Goal: Information Seeking & Learning: Check status

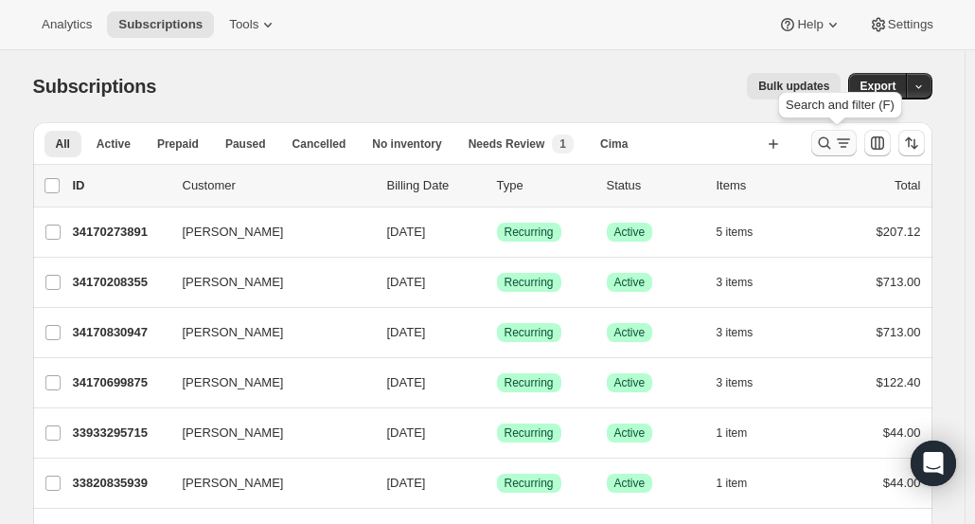
click at [830, 149] on icon "Search and filter results" at bounding box center [824, 143] width 19 height 19
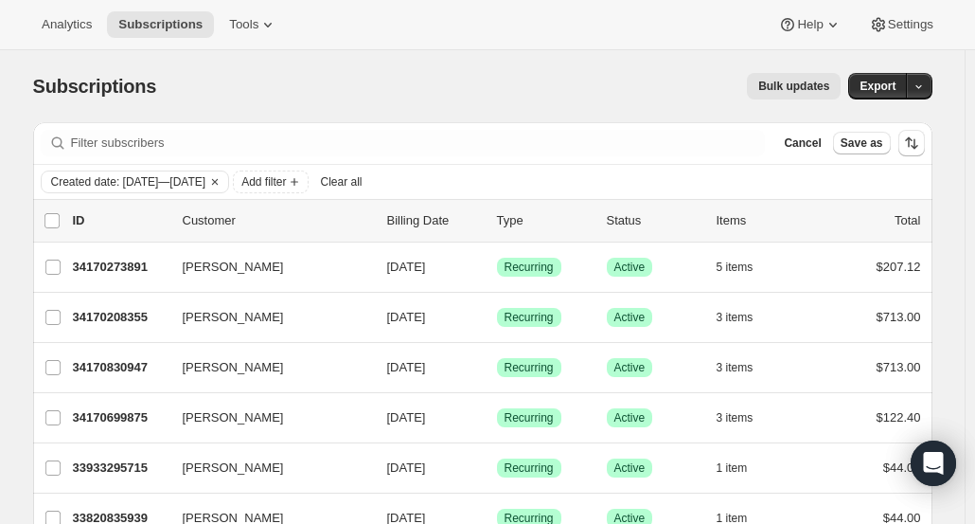
click at [362, 184] on span "Clear all" at bounding box center [341, 181] width 42 height 15
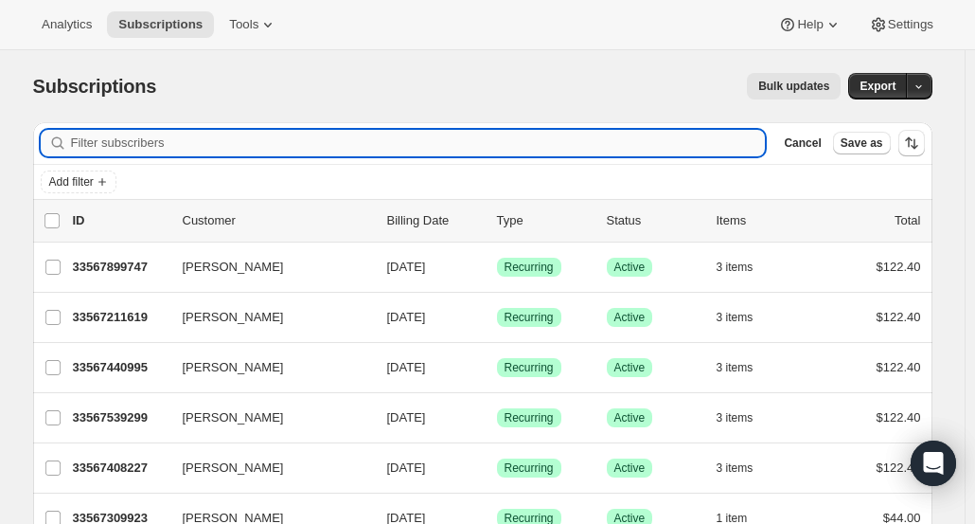
click at [650, 147] on input "Filter subscribers" at bounding box center [418, 143] width 695 height 27
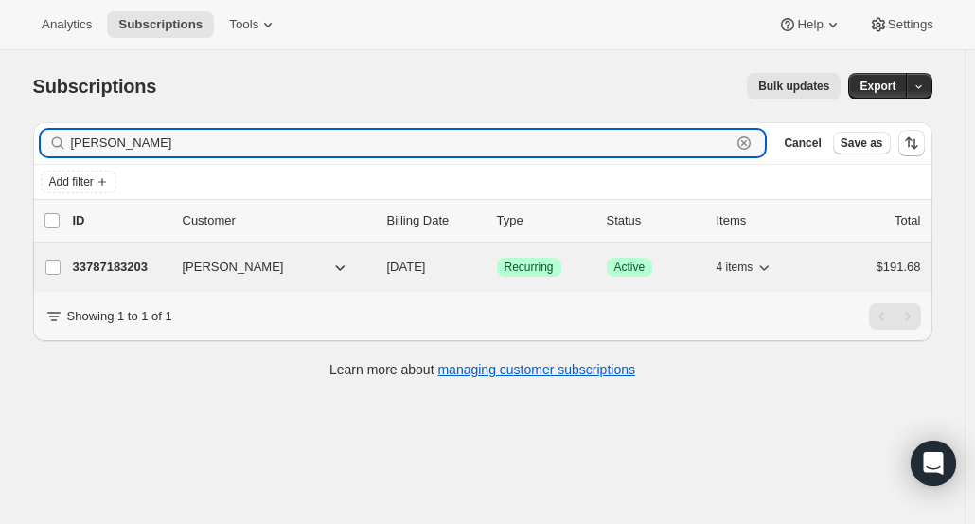
type input "[PERSON_NAME]"
click at [142, 277] on div "33787183203 [PERSON_NAME] [DATE] Success Recurring Success Active 4 items $191.…" at bounding box center [497, 267] width 849 height 27
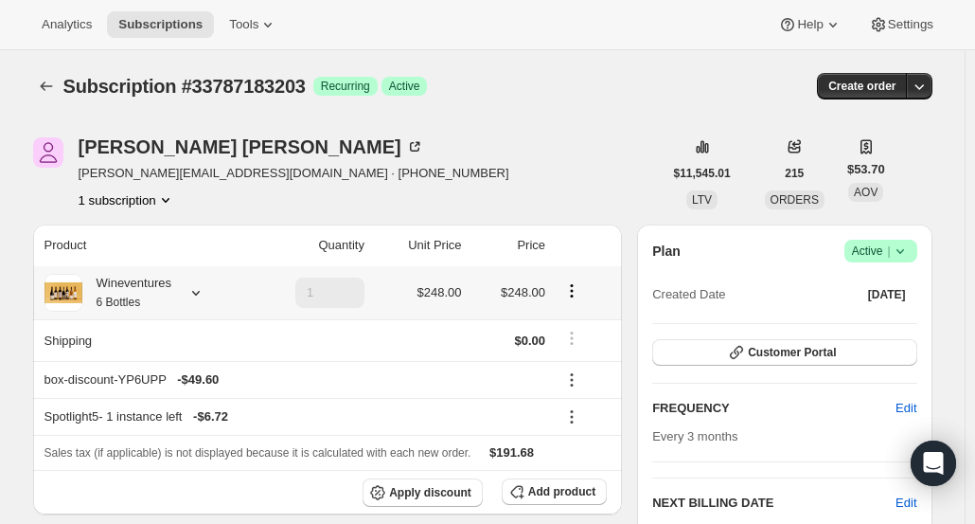
click at [181, 285] on div "Wineventures 6 Bottles" at bounding box center [145, 293] width 200 height 38
click at [202, 298] on icon at bounding box center [196, 292] width 19 height 19
click at [151, 306] on div "Wineventures 6 Bottles" at bounding box center [126, 293] width 89 height 38
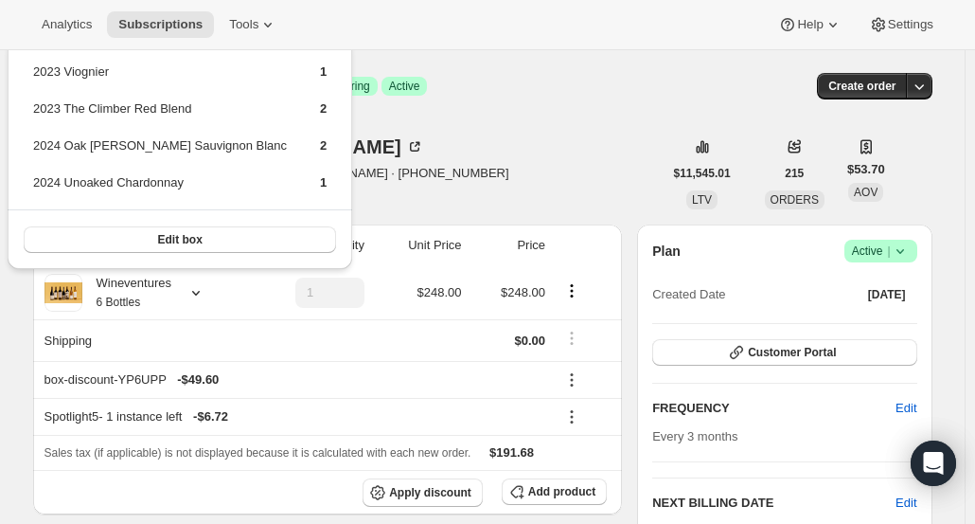
click at [512, 204] on div "[PERSON_NAME] [PERSON_NAME][EMAIL_ADDRESS][DOMAIN_NAME] · [PHONE_NUMBER] 1 subs…" at bounding box center [348, 173] width 630 height 72
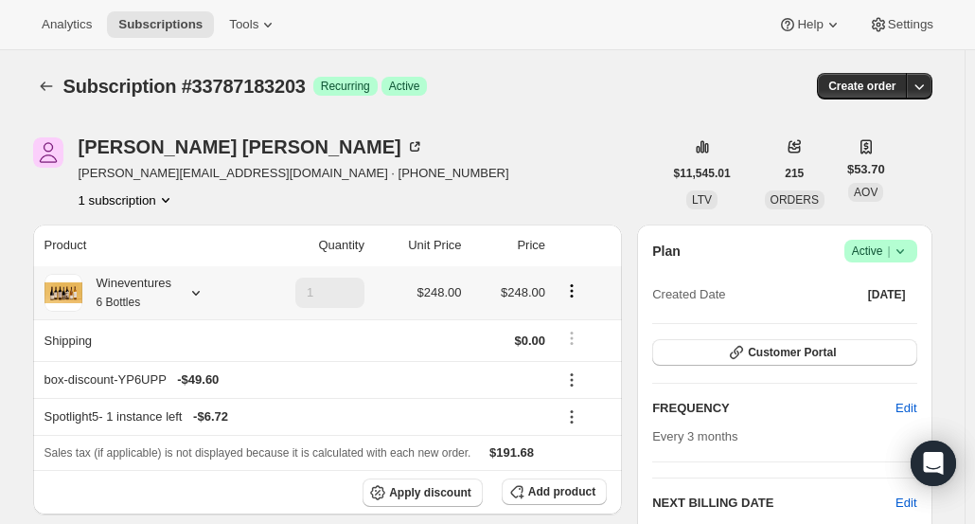
click at [167, 304] on div "Wineventures 6 Bottles" at bounding box center [126, 293] width 89 height 38
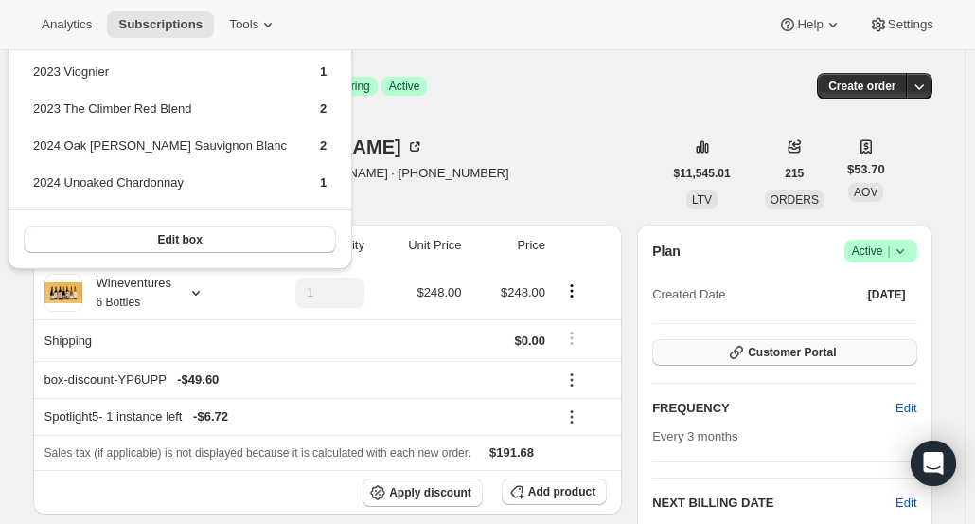
click at [838, 359] on button "Customer Portal" at bounding box center [785, 352] width 264 height 27
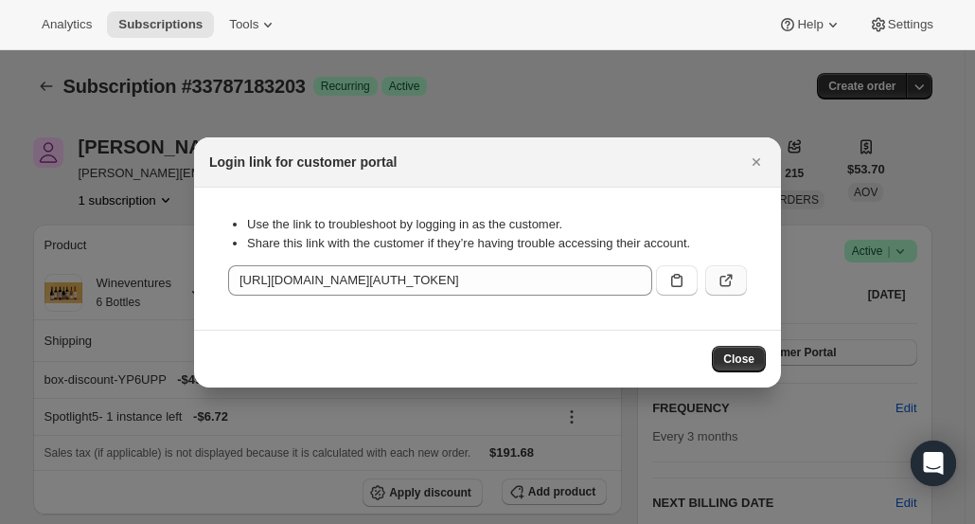
click at [727, 276] on icon ":r12f:" at bounding box center [726, 280] width 19 height 19
click at [754, 164] on icon "Close" at bounding box center [757, 162] width 8 height 8
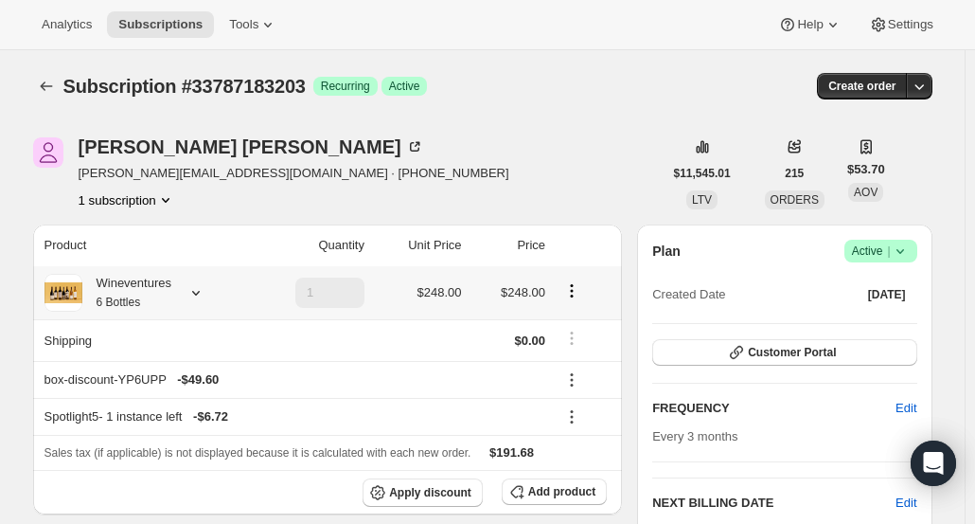
click at [189, 292] on div at bounding box center [192, 292] width 27 height 19
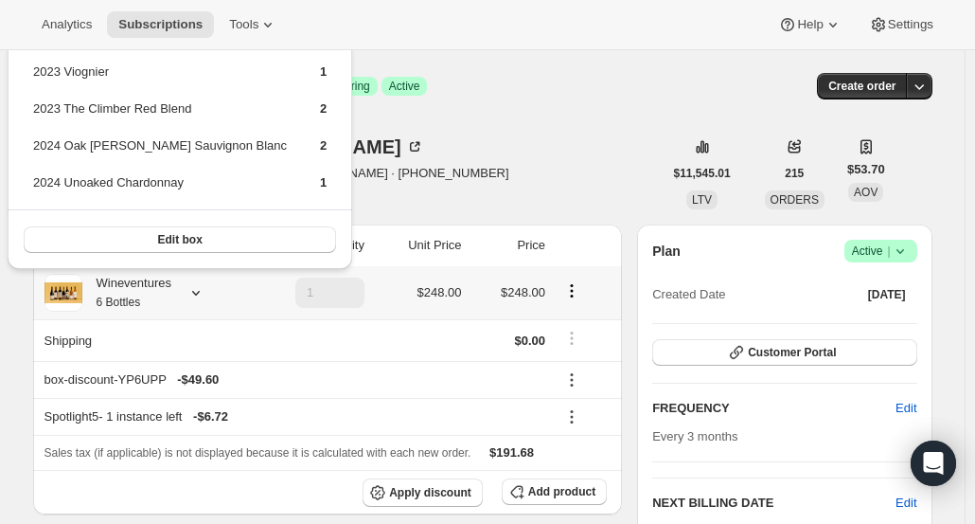
click at [189, 292] on div at bounding box center [192, 292] width 27 height 19
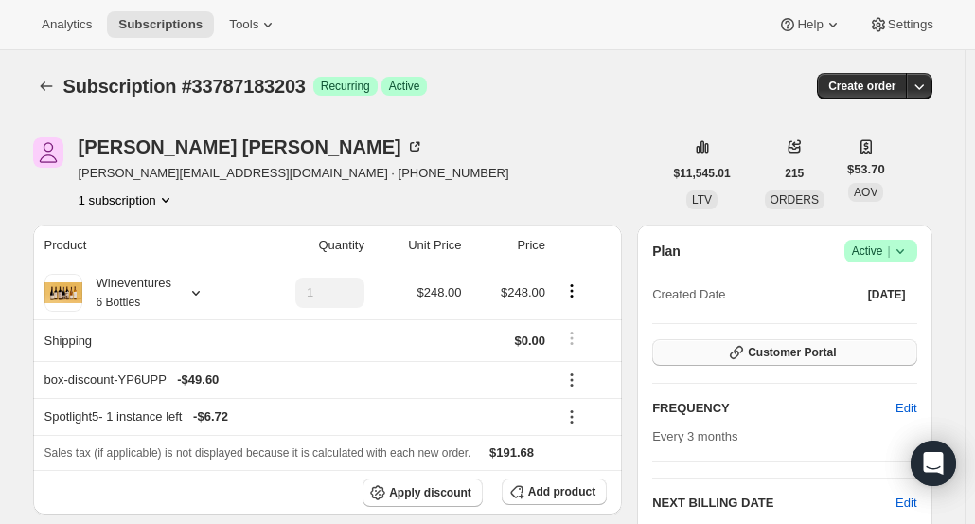
click at [803, 351] on span "Customer Portal" at bounding box center [792, 352] width 88 height 15
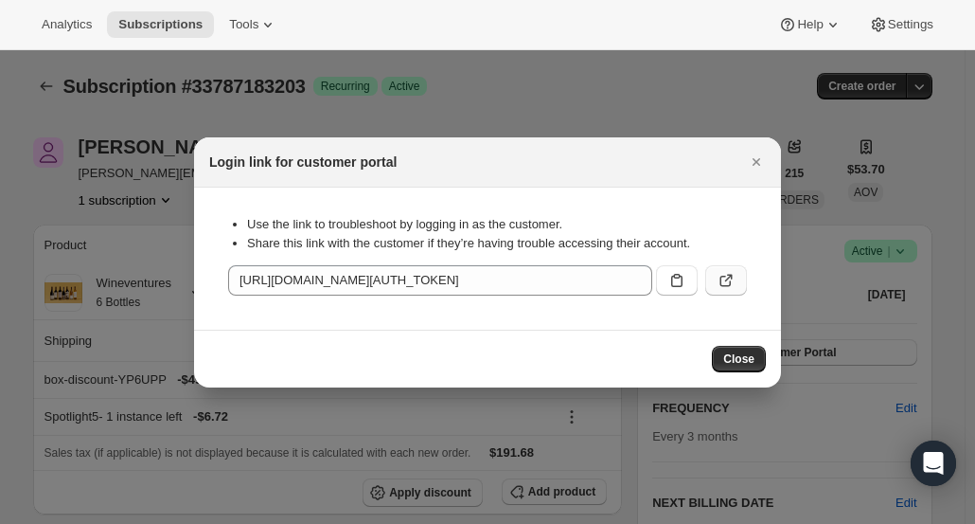
click at [733, 277] on icon ":r12f:" at bounding box center [726, 280] width 19 height 19
click at [758, 165] on icon "Close" at bounding box center [756, 161] width 19 height 19
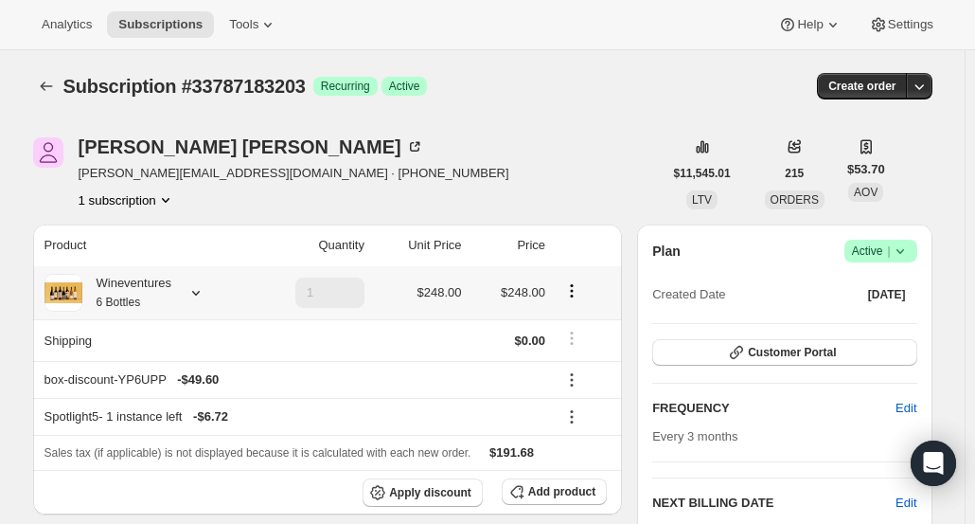
scroll to position [189, 0]
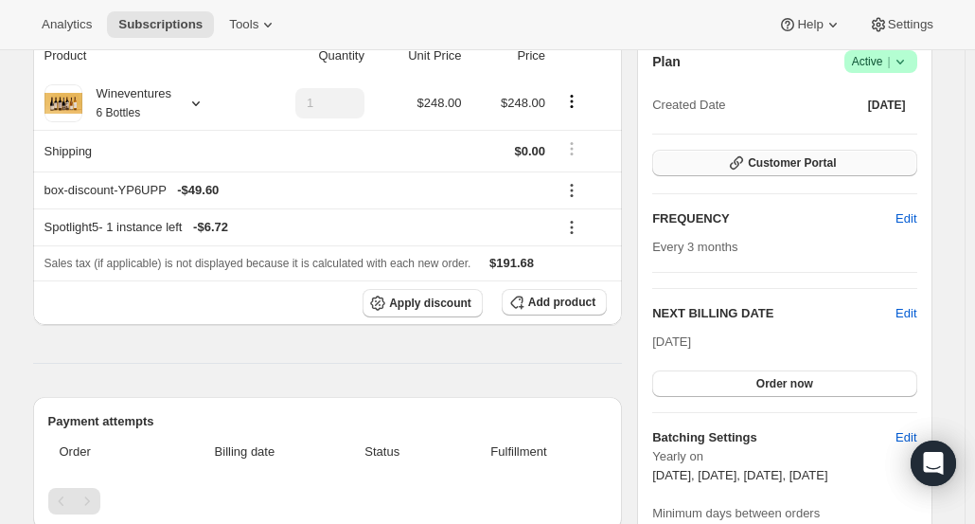
click at [805, 170] on button "Customer Portal" at bounding box center [785, 163] width 264 height 27
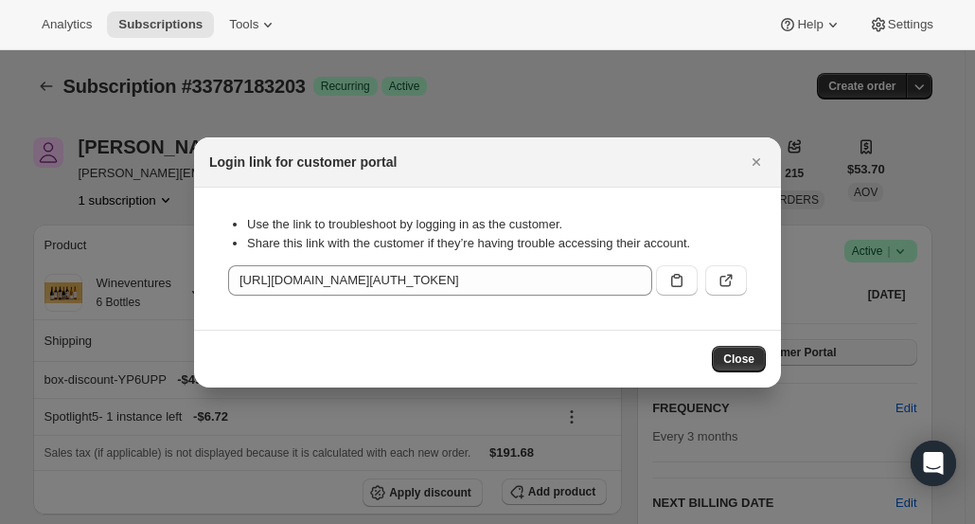
scroll to position [0, 0]
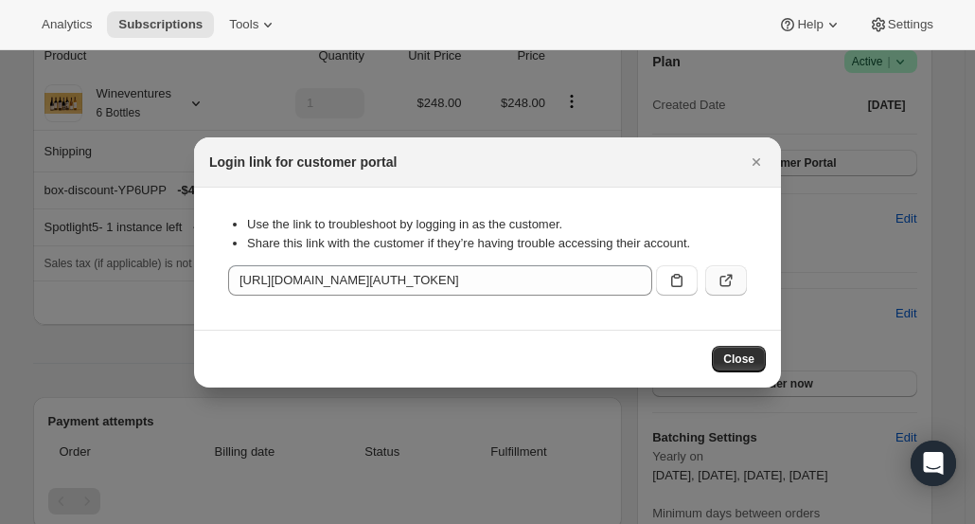
click at [730, 282] on icon ":r12f:" at bounding box center [726, 281] width 11 height 11
click at [759, 163] on icon "Close" at bounding box center [757, 162] width 8 height 8
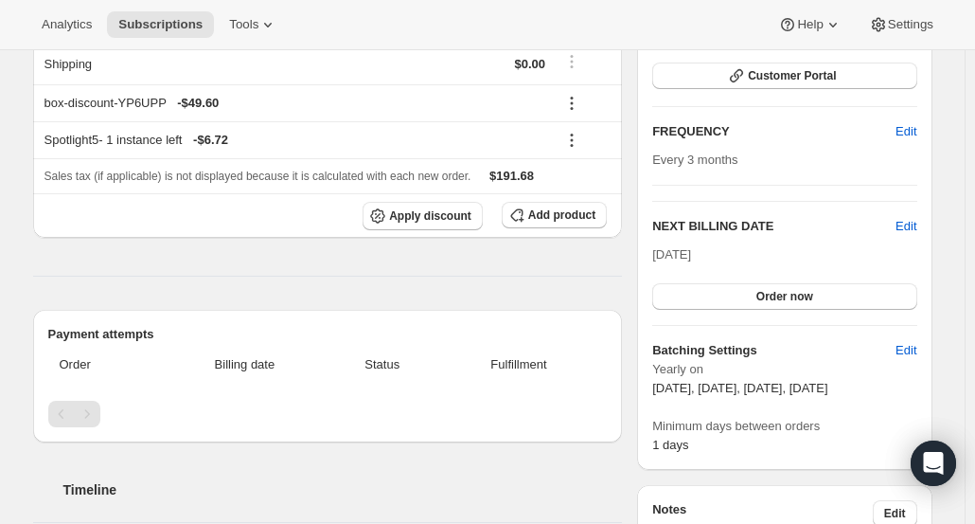
scroll to position [45, 0]
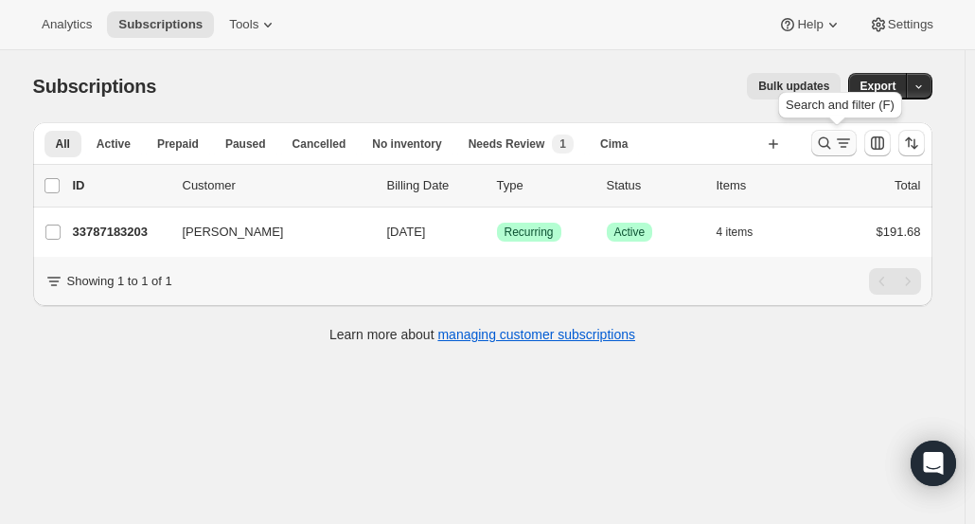
click at [831, 136] on icon "Search and filter results" at bounding box center [824, 143] width 19 height 19
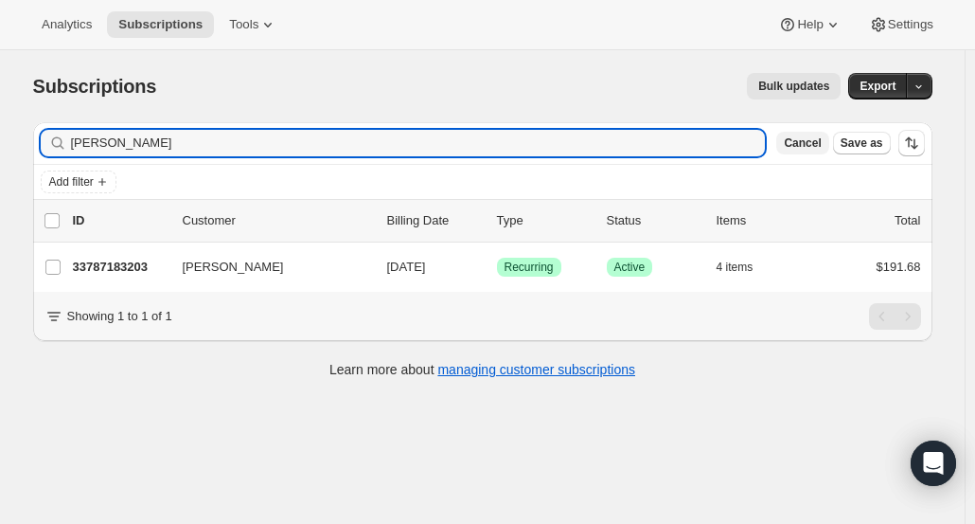
click at [821, 144] on span "Cancel" at bounding box center [802, 142] width 37 height 15
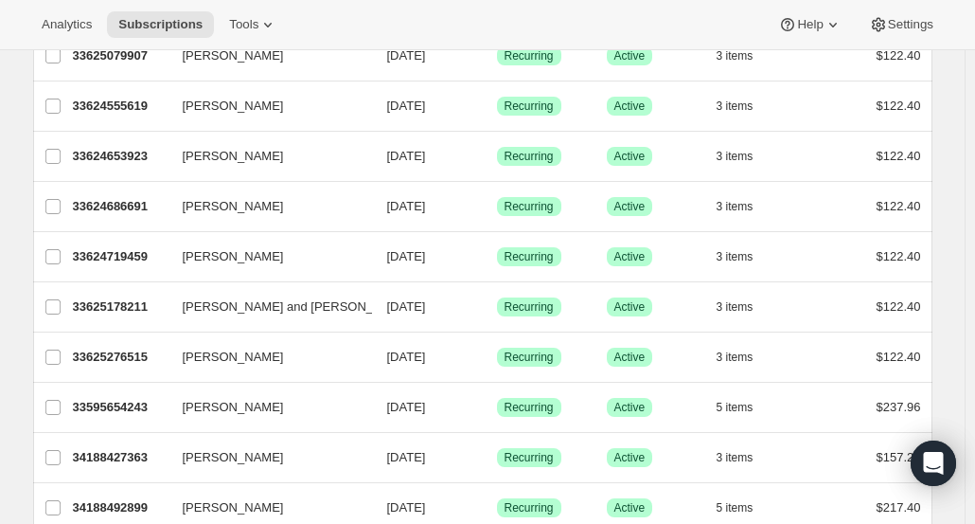
scroll to position [2296, 0]
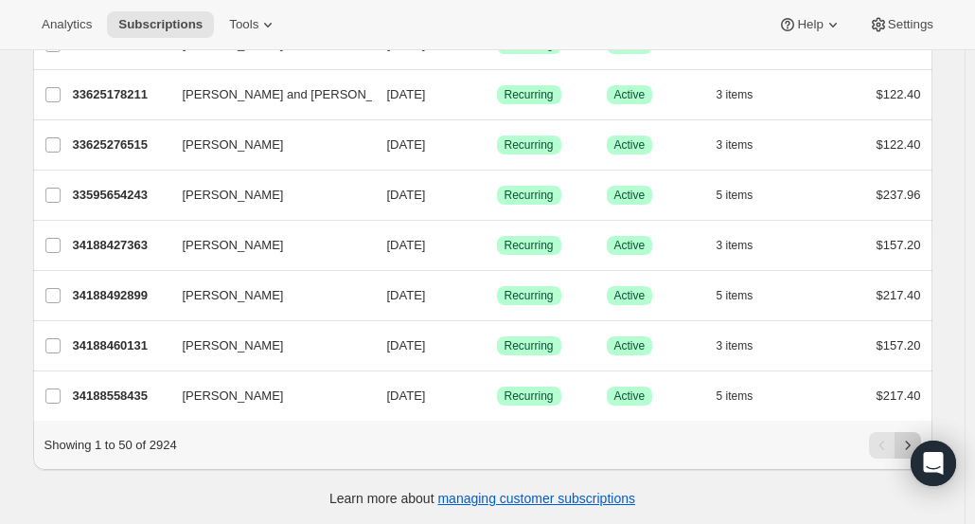
click at [908, 442] on icon "Next" at bounding box center [908, 445] width 19 height 19
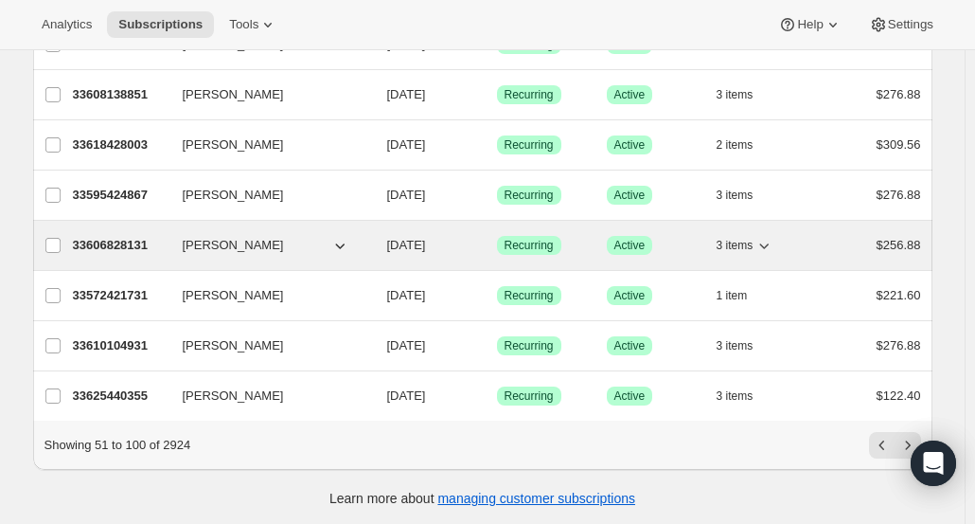
click at [135, 242] on div "33606828131 [PERSON_NAME] [DATE] Success Recurring Success Active 3 items $256.…" at bounding box center [497, 245] width 849 height 27
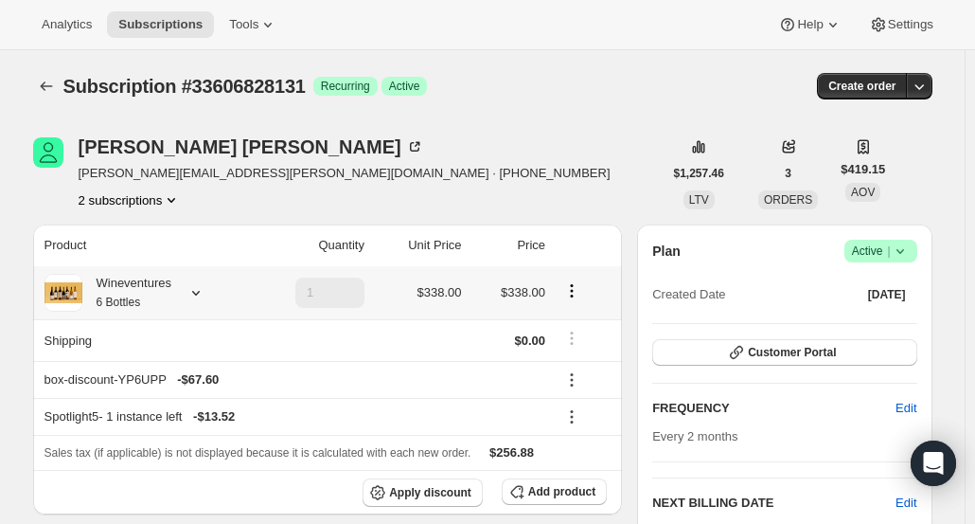
click at [159, 292] on div "Wineventures 6 Bottles" at bounding box center [126, 293] width 89 height 38
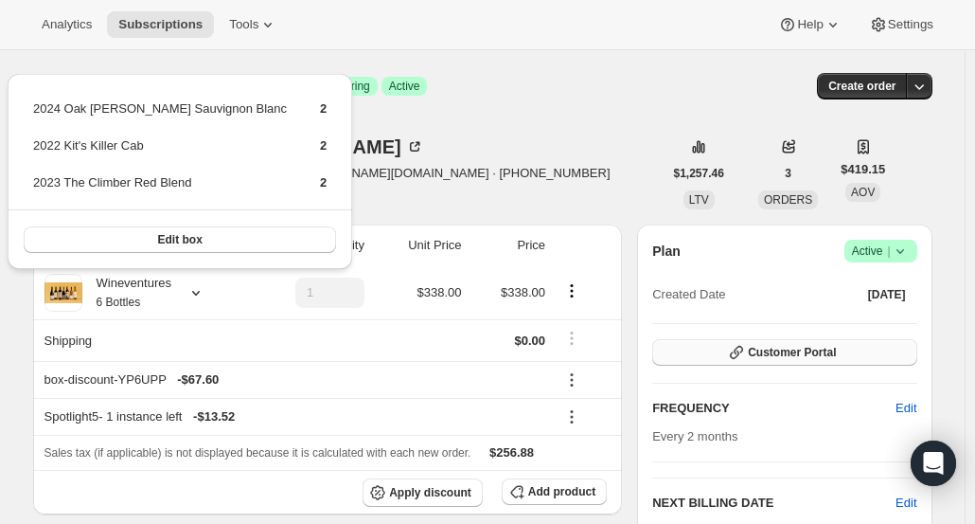
click at [847, 351] on button "Customer Portal" at bounding box center [785, 352] width 264 height 27
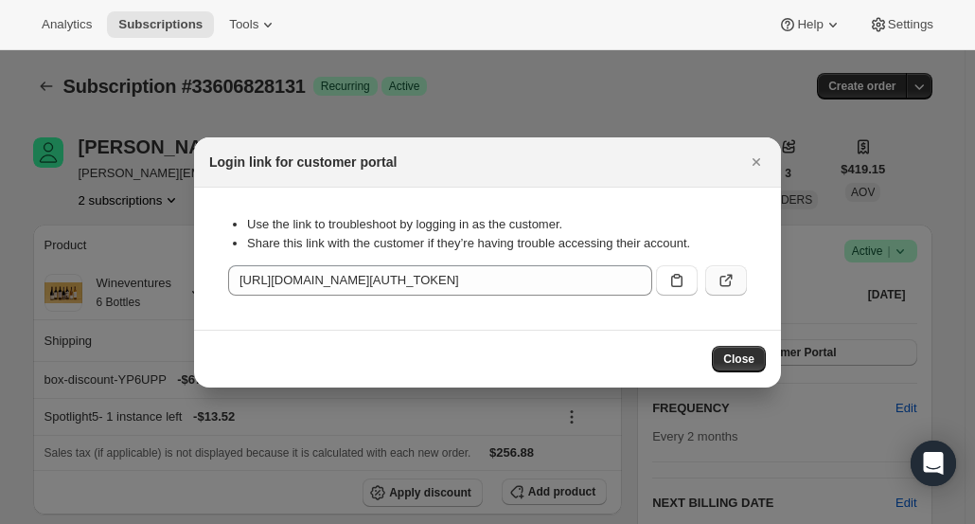
click at [732, 280] on icon ":r1ht:" at bounding box center [726, 280] width 19 height 19
click at [756, 167] on icon "Close" at bounding box center [756, 161] width 19 height 19
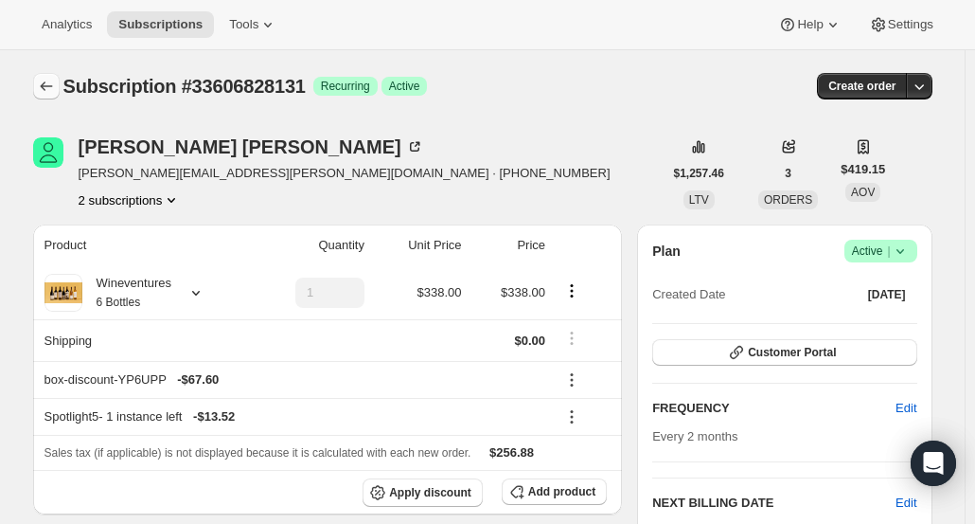
click at [52, 94] on icon "Subscriptions" at bounding box center [46, 86] width 19 height 19
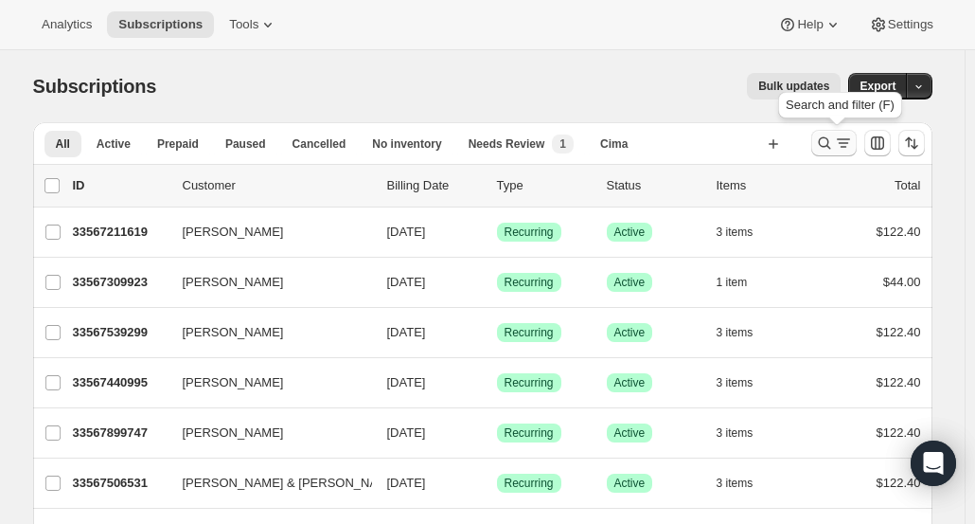
click at [834, 145] on icon "Search and filter results" at bounding box center [824, 143] width 19 height 19
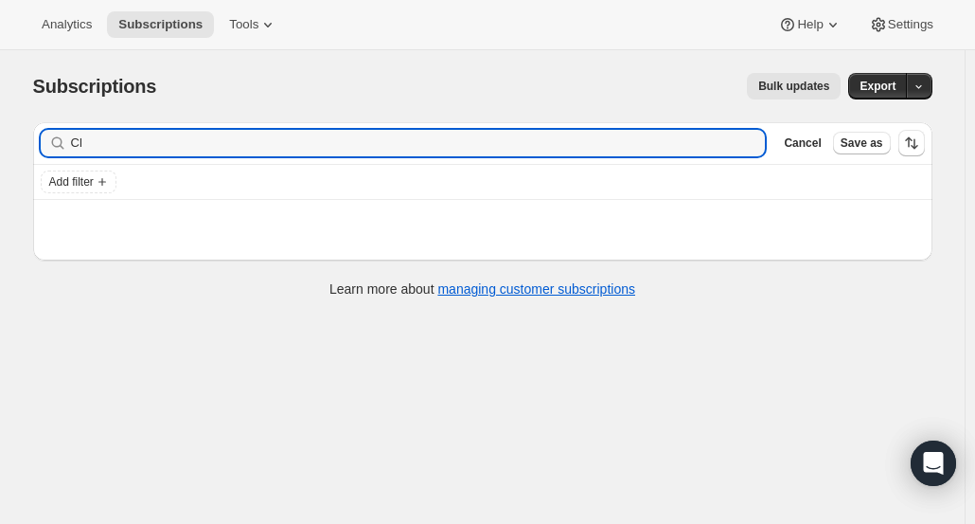
type input "C"
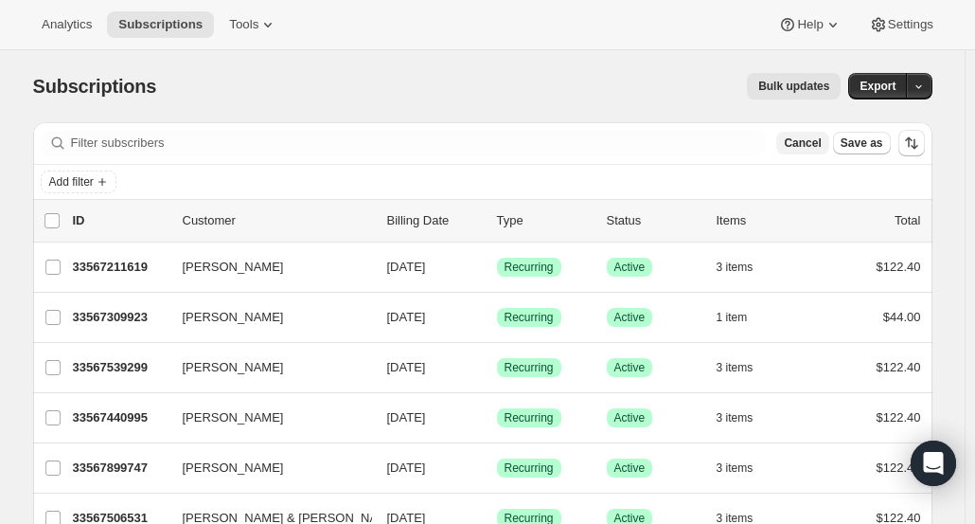
click at [819, 146] on span "Cancel" at bounding box center [802, 142] width 37 height 15
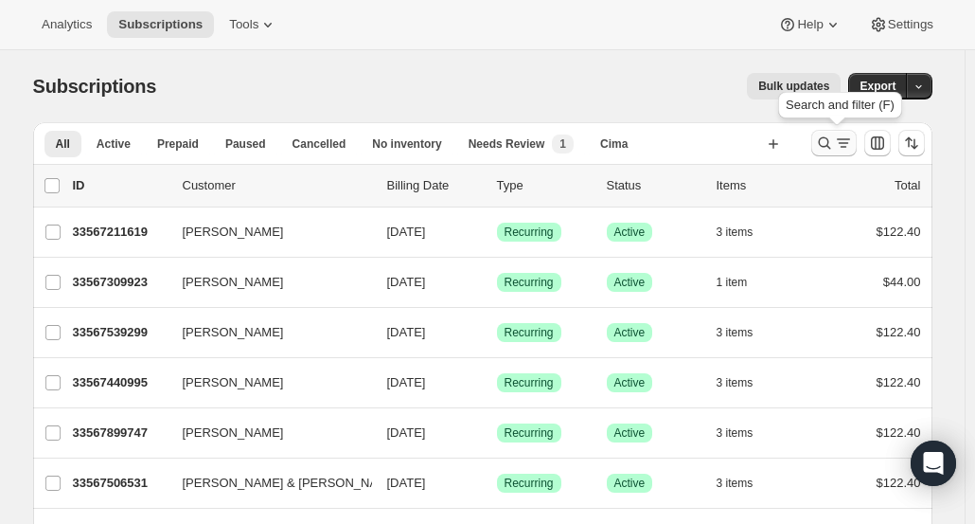
click at [837, 144] on div "Search and filter results" at bounding box center [834, 143] width 38 height 19
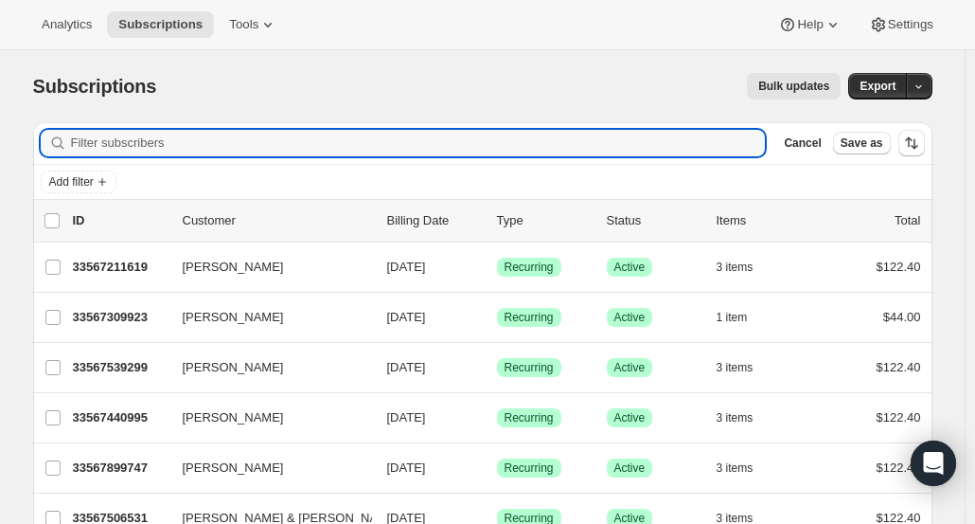
paste input "[EMAIL_ADDRESS][DOMAIN_NAME]"
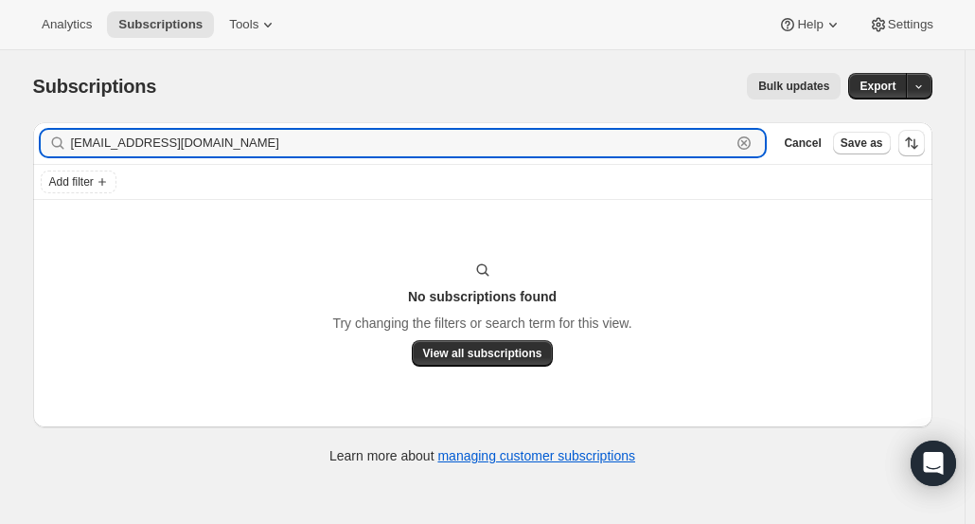
type input "[EMAIL_ADDRESS][DOMAIN_NAME]"
